Goal: Transaction & Acquisition: Book appointment/travel/reservation

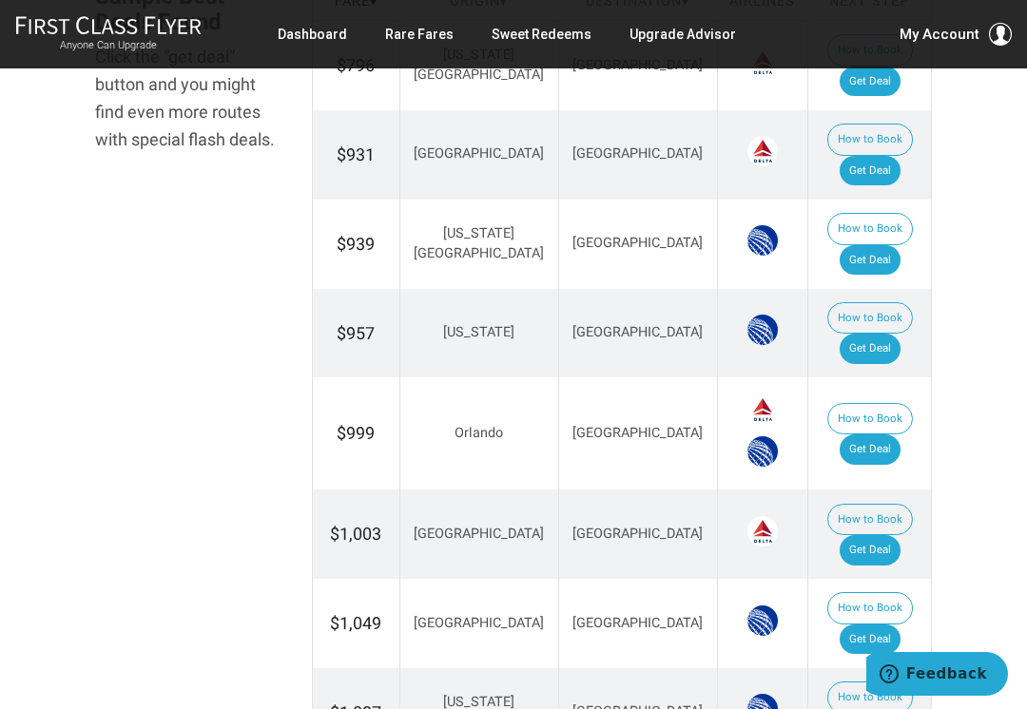
scroll to position [1195, 0]
click at [889, 246] on link "Get Deal" at bounding box center [870, 261] width 61 height 30
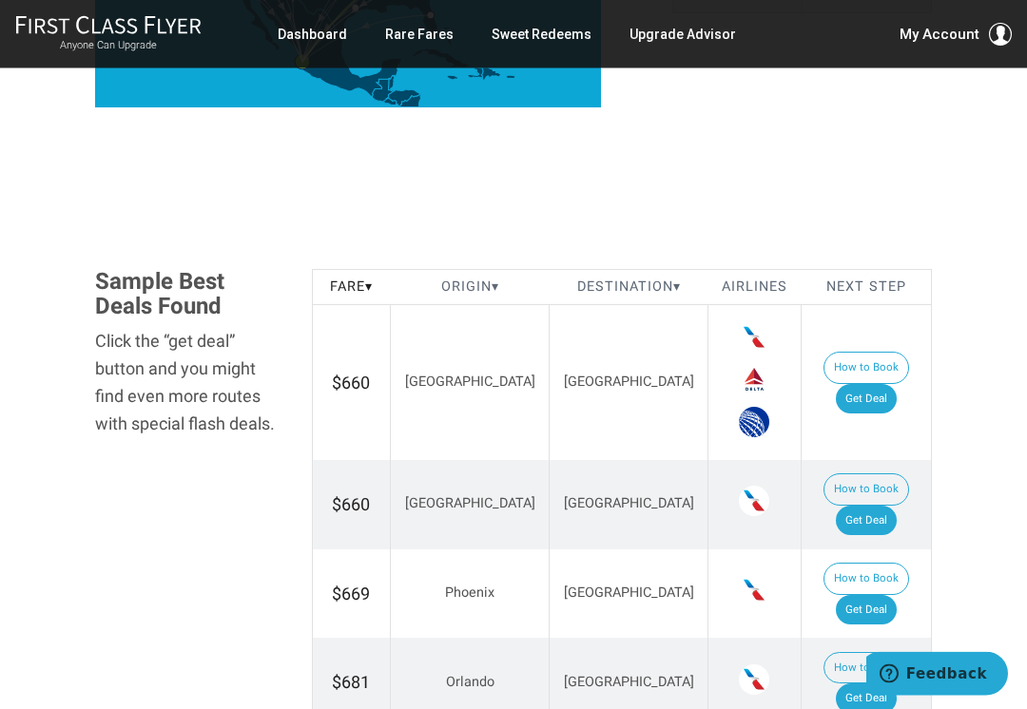
scroll to position [969, 0]
click at [879, 384] on link "Get Deal" at bounding box center [866, 399] width 61 height 30
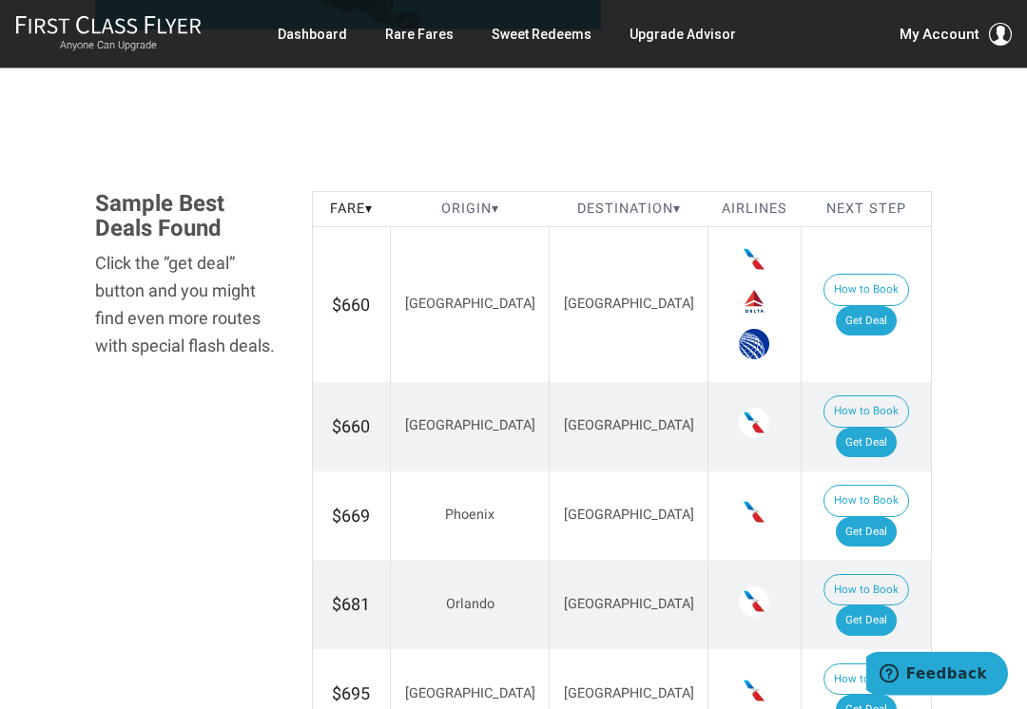
scroll to position [1047, 0]
click at [878, 517] on link "Get Deal" at bounding box center [866, 532] width 61 height 30
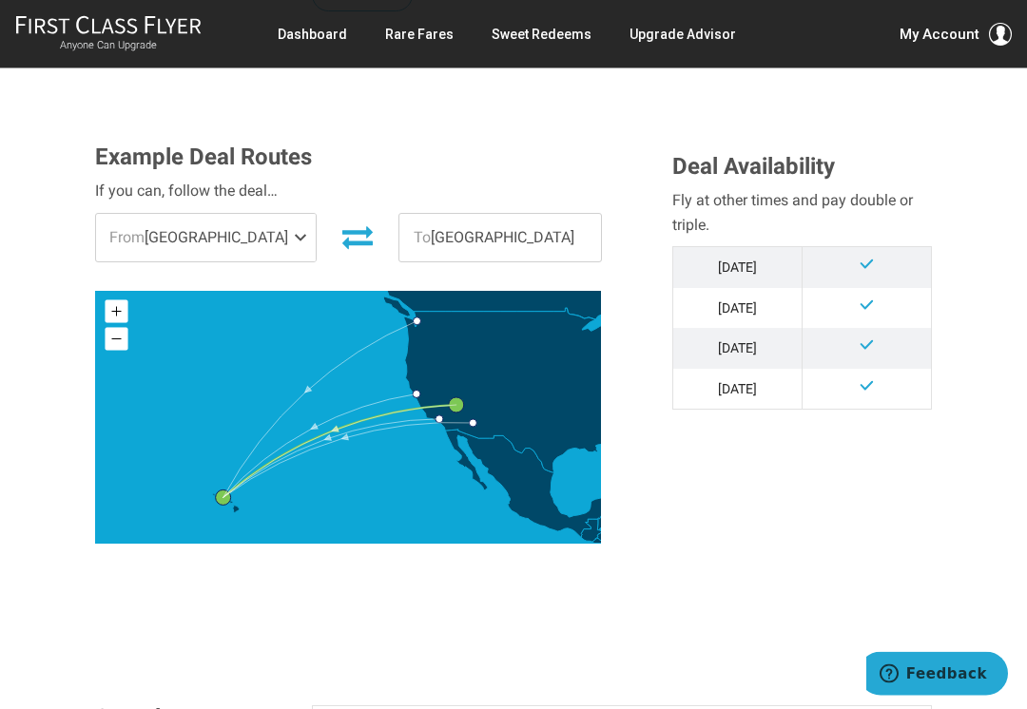
scroll to position [553, 0]
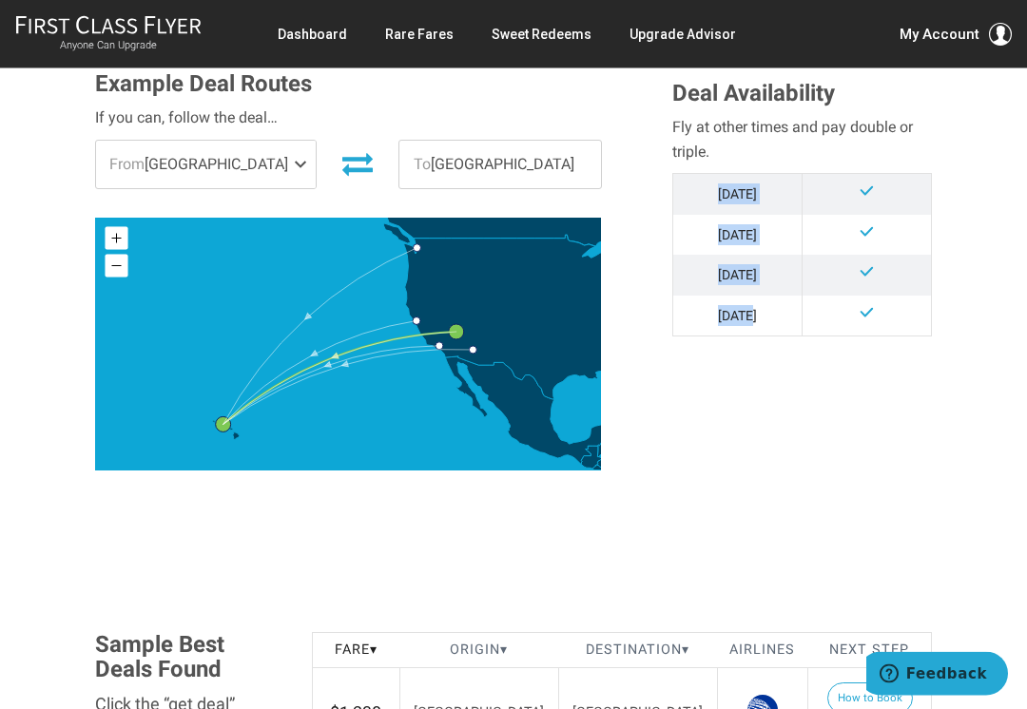
click at [978, 518] on section "Flash Deal Summary Sample Savings : [GEOGRAPHIC_DATA] to [GEOGRAPHIC_DATA] goes…" at bounding box center [513, 590] width 1027 height 1624
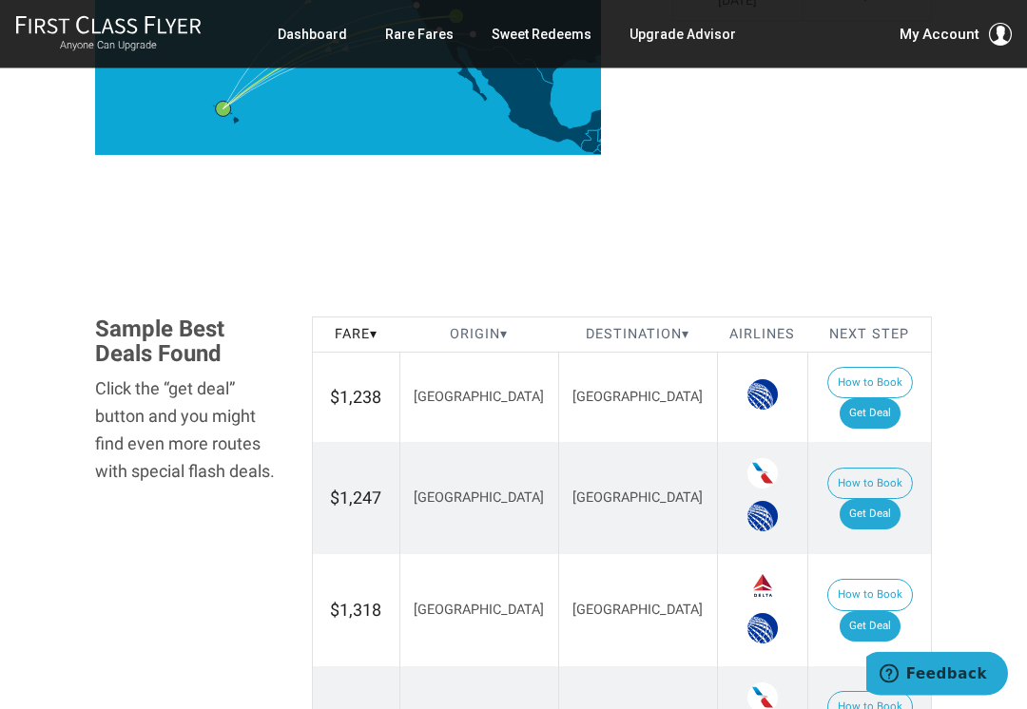
scroll to position [870, 0]
click at [891, 398] on link "Get Deal" at bounding box center [870, 413] width 61 height 30
